Goal: Check status: Check status

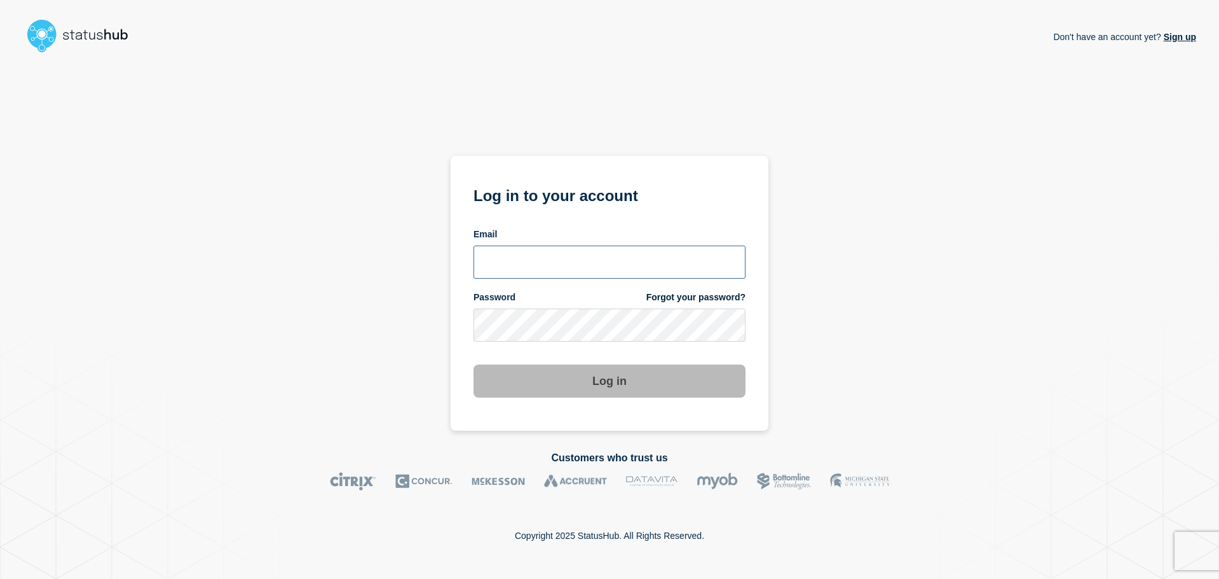
click at [569, 266] on input "email input" at bounding box center [610, 261] width 272 height 33
click at [572, 265] on input "email input" at bounding box center [610, 261] width 272 height 33
type input "bkotha@clemson.edu"
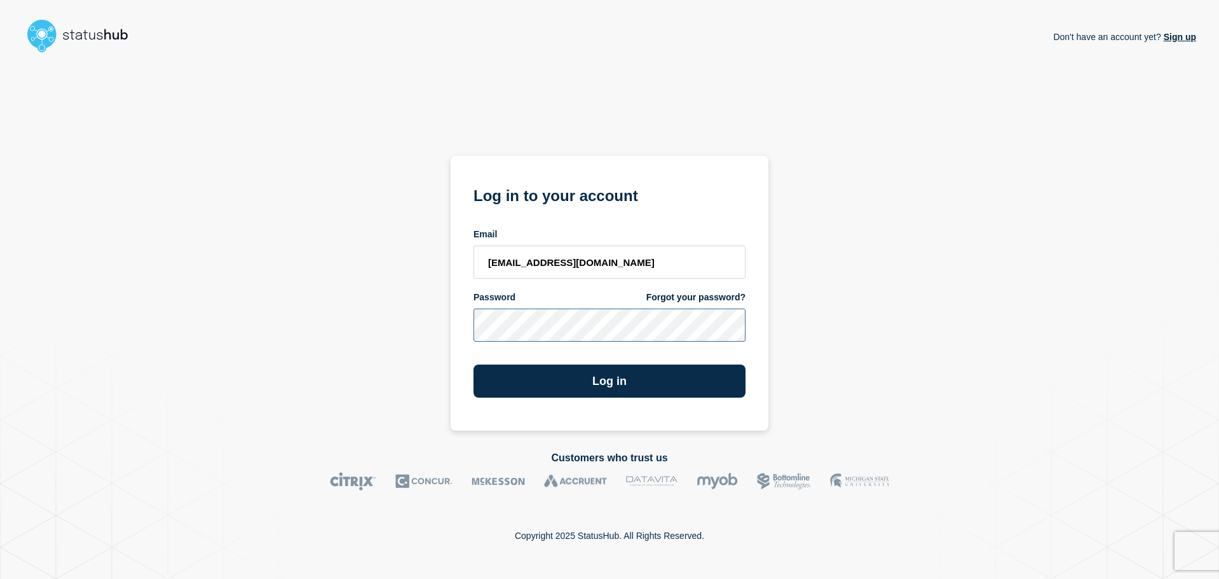
click at [474, 364] on button "Log in" at bounding box center [610, 380] width 272 height 33
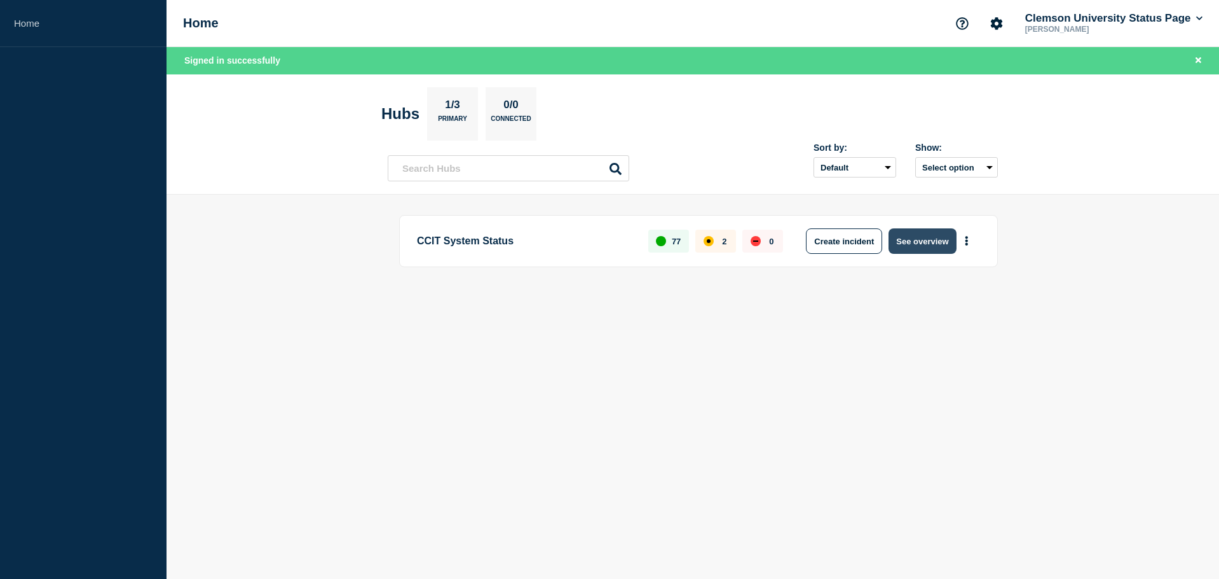
click at [944, 248] on button "See overview" at bounding box center [922, 240] width 67 height 25
